Goal: Task Accomplishment & Management: Use online tool/utility

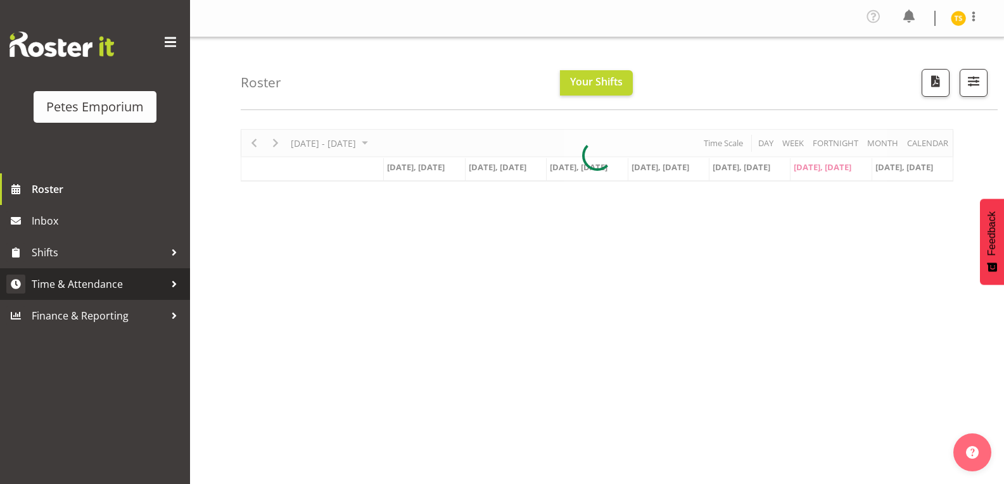
click at [77, 283] on span "Time & Attendance" at bounding box center [98, 284] width 133 height 19
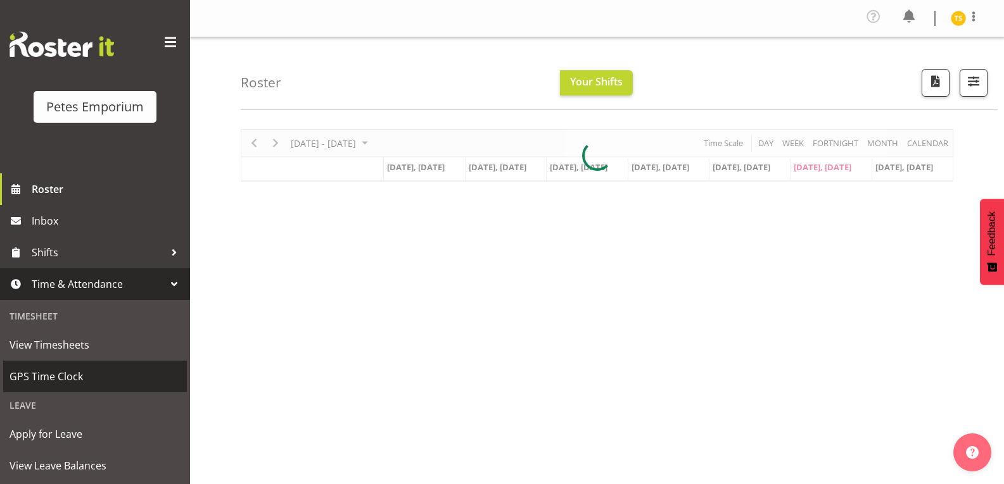
click at [51, 379] on span "GPS Time Clock" at bounding box center [94, 376] width 171 height 19
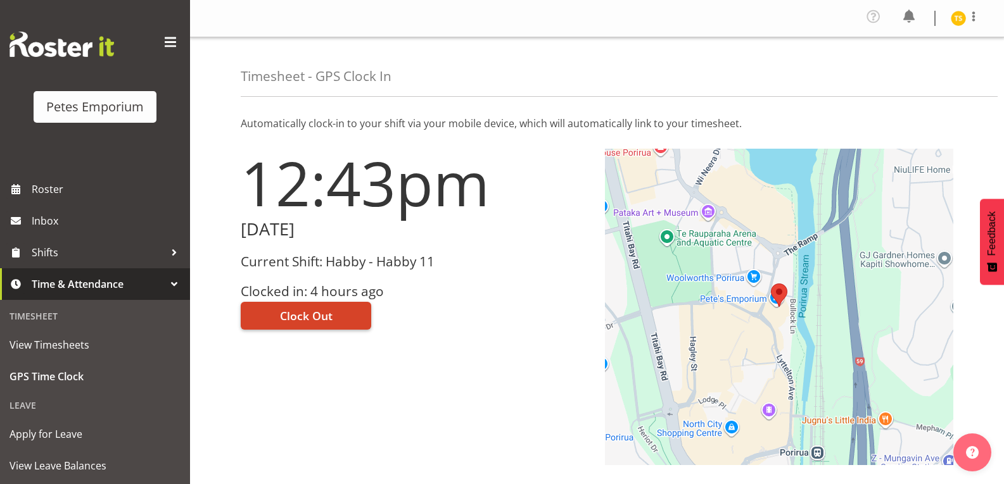
click at [279, 324] on button "Clock Out" at bounding box center [306, 316] width 130 height 28
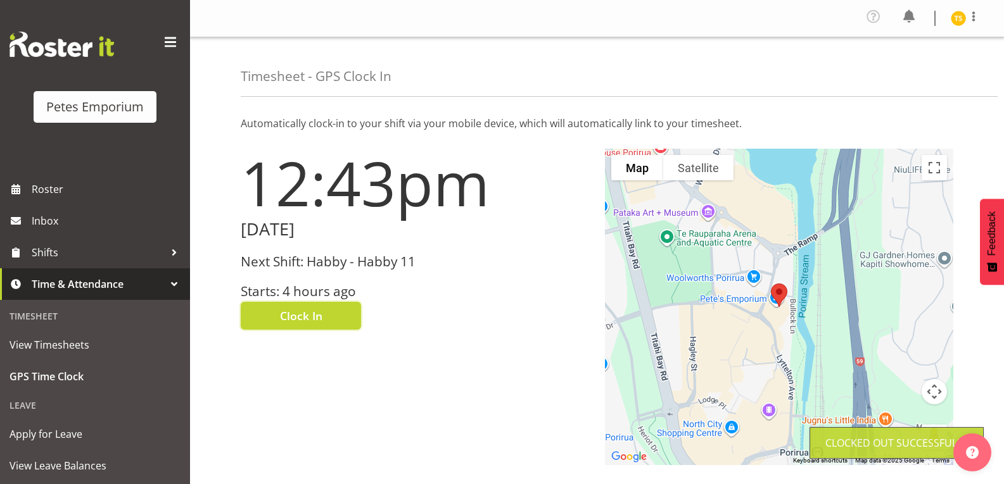
click at [961, 15] on img at bounding box center [958, 18] width 15 height 15
click at [893, 80] on link "Log Out" at bounding box center [920, 69] width 122 height 23
